Goal: Find specific page/section: Find specific page/section

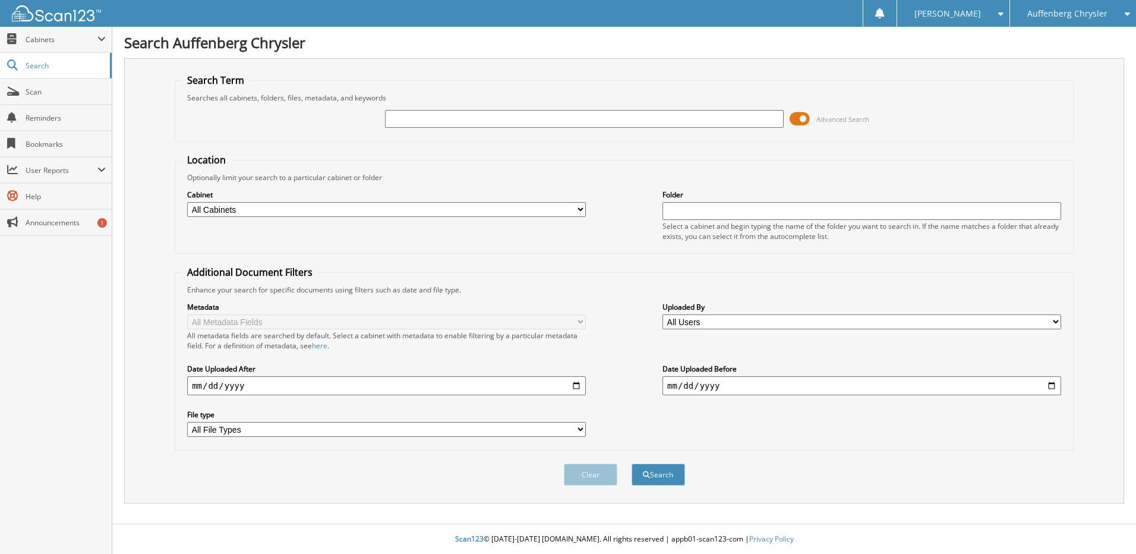
click at [484, 122] on input "text" at bounding box center [584, 119] width 399 height 18
type input "263961"
click at [631, 463] on button "Search" at bounding box center [657, 474] width 53 height 22
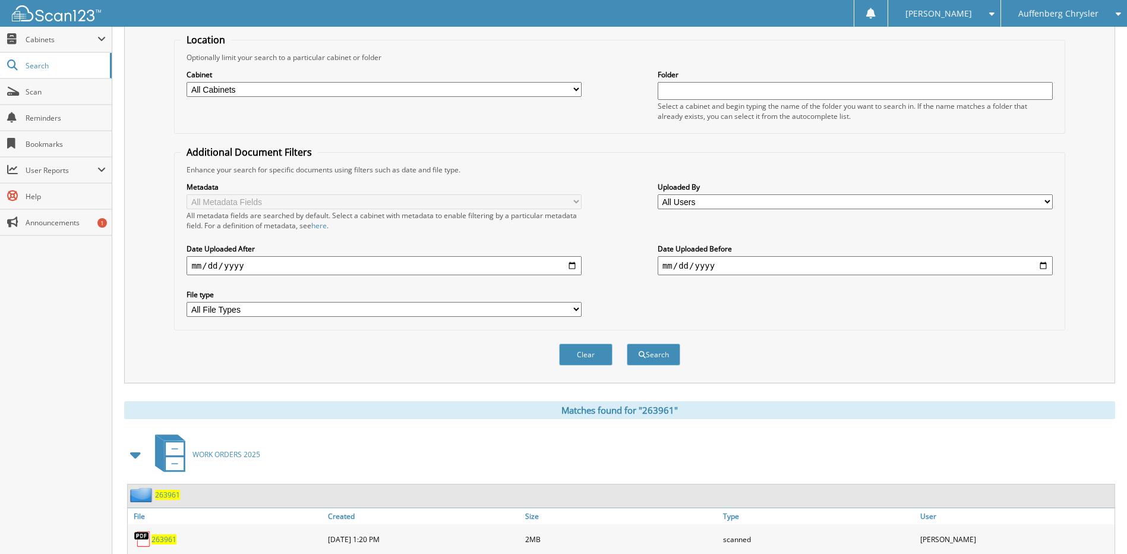
scroll to position [183, 0]
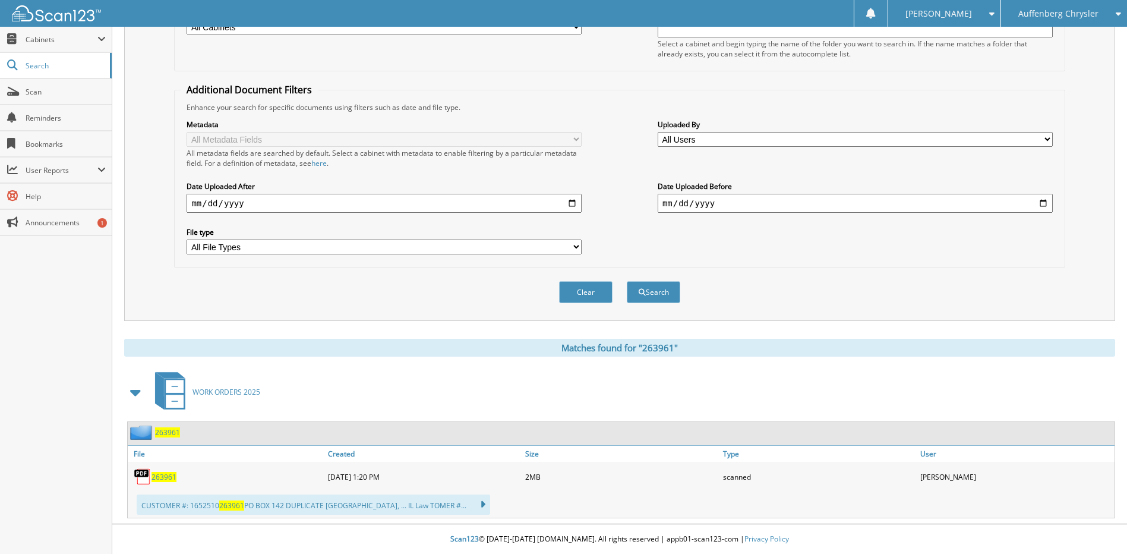
click at [172, 476] on span "263961" at bounding box center [163, 477] width 25 height 10
